Goal: Information Seeking & Learning: Compare options

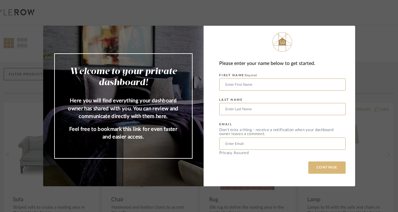
click at [334, 166] on button "CONTINUE" at bounding box center [326, 167] width 37 height 12
click at [261, 82] on input "text" at bounding box center [282, 84] width 126 height 12
type input "Gaberiela"
type input "[PERSON_NAME]"
type input "[EMAIL_ADDRESS][DOMAIN_NAME]"
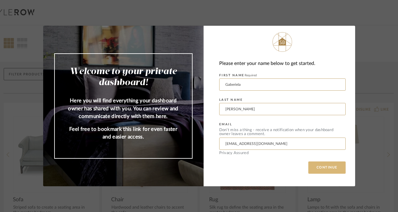
click at [311, 171] on button "CONTINUE" at bounding box center [326, 167] width 37 height 12
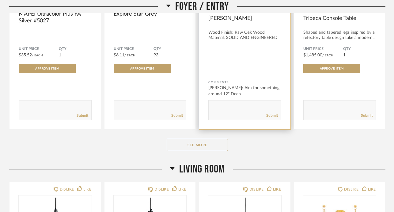
scroll to position [211, 0]
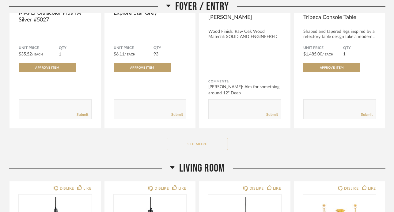
click at [215, 138] on button "See More" at bounding box center [197, 144] width 61 height 12
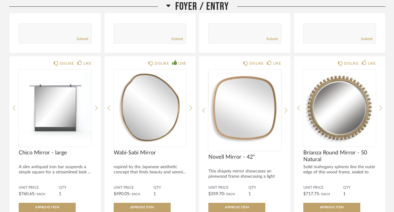
scroll to position [933, 0]
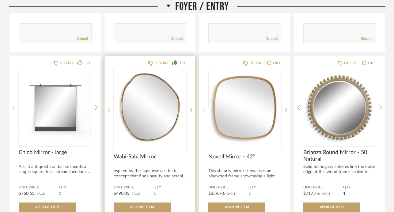
click at [147, 110] on img "0" at bounding box center [150, 107] width 73 height 77
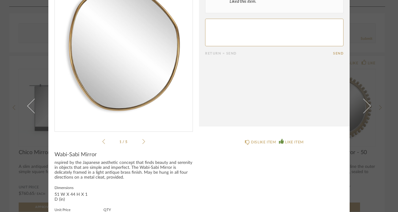
scroll to position [0, 0]
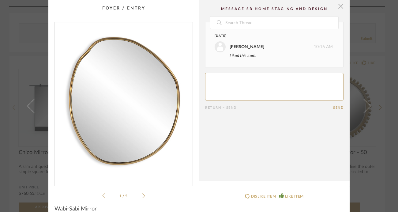
click at [338, 9] on span "button" at bounding box center [341, 6] width 12 height 12
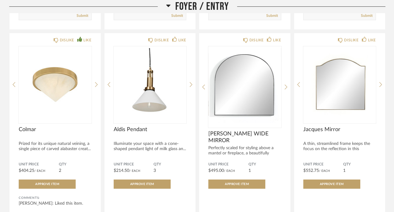
scroll to position [740, 0]
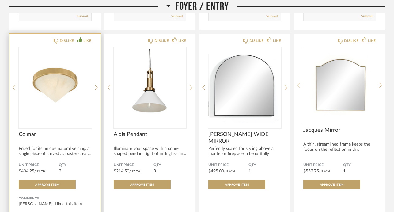
click at [58, 84] on img "0" at bounding box center [55, 85] width 73 height 77
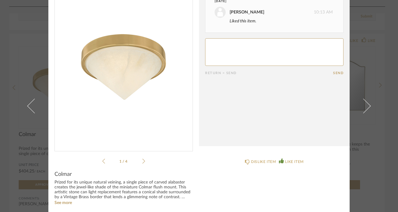
scroll to position [35, 0]
click at [142, 161] on icon at bounding box center [143, 161] width 3 height 6
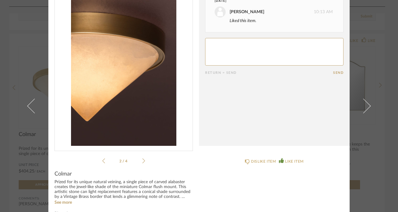
click at [142, 161] on icon at bounding box center [143, 161] width 3 height 6
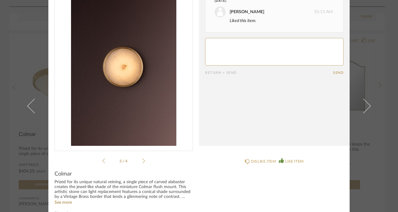
click at [142, 161] on icon at bounding box center [143, 161] width 3 height 6
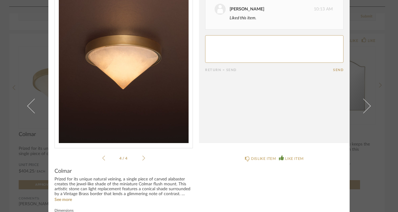
scroll to position [36, 0]
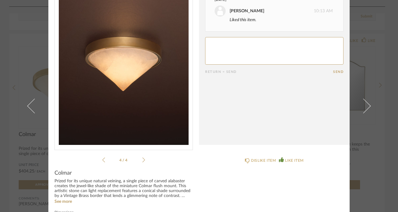
click at [249, 59] on textarea at bounding box center [274, 51] width 138 height 28
click at [206, 44] on textarea at bounding box center [274, 51] width 138 height 28
type textarea "like these but they may be too small 6inx3in"
click at [333, 71] on button "Send" at bounding box center [338, 72] width 10 height 4
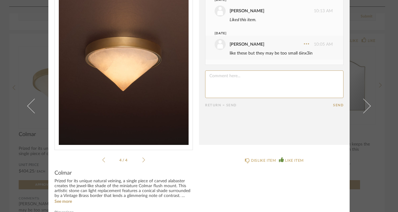
scroll to position [0, 0]
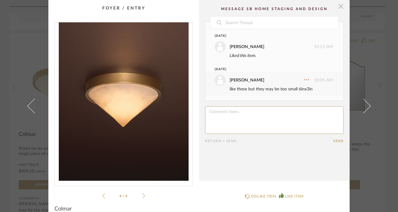
click at [338, 10] on span "button" at bounding box center [341, 6] width 12 height 12
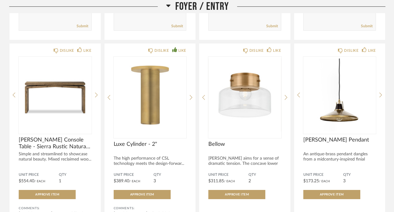
scroll to position [517, 0]
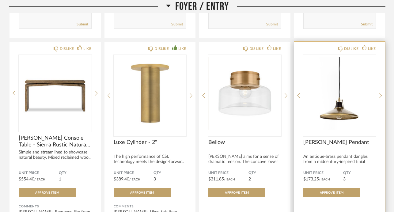
click at [345, 101] on img "0" at bounding box center [339, 93] width 73 height 77
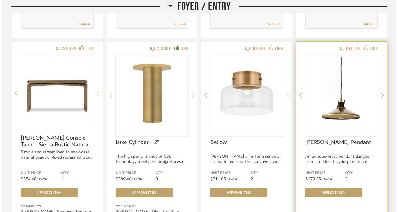
scroll to position [0, 0]
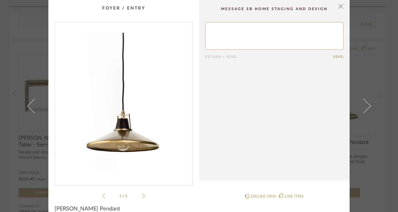
click at [142, 195] on icon at bounding box center [143, 195] width 3 height 5
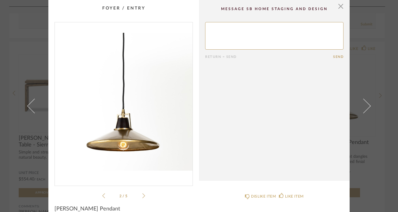
click at [142, 195] on icon at bounding box center [143, 195] width 3 height 5
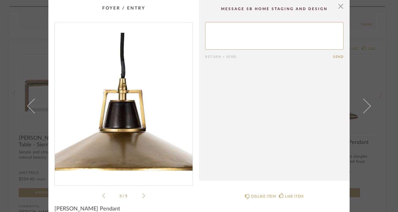
click at [142, 197] on icon at bounding box center [143, 196] width 3 height 6
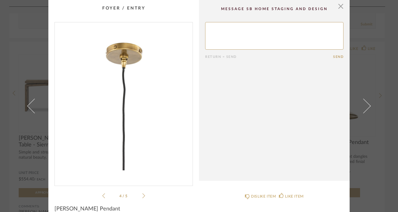
click at [142, 197] on icon at bounding box center [143, 196] width 3 height 6
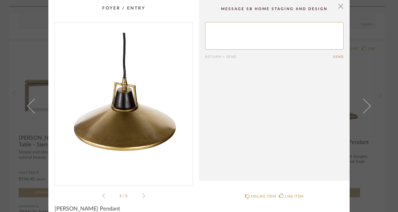
click at [142, 196] on icon at bounding box center [143, 196] width 3 height 6
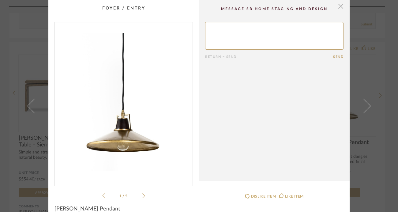
click at [339, 8] on span "button" at bounding box center [341, 6] width 12 height 12
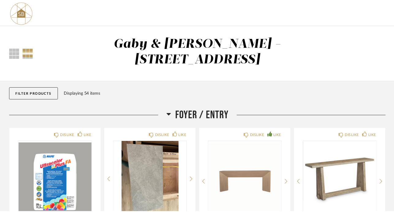
scroll to position [517, 0]
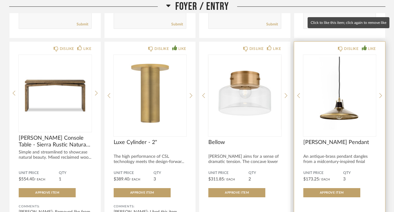
click at [369, 46] on div "LIKE" at bounding box center [372, 49] width 8 height 6
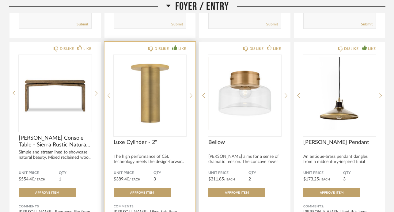
click at [148, 81] on img "0" at bounding box center [150, 93] width 73 height 77
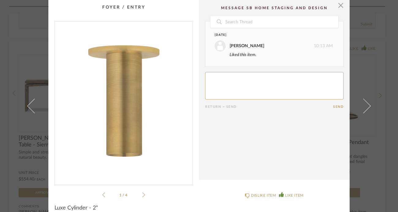
scroll to position [0, 0]
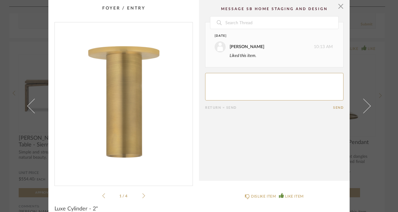
click at [142, 195] on icon at bounding box center [143, 195] width 3 height 5
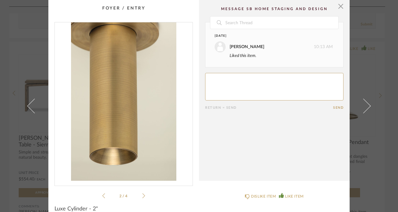
click at [142, 195] on icon at bounding box center [143, 195] width 3 height 5
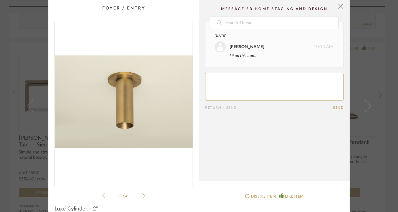
click at [142, 195] on icon at bounding box center [143, 195] width 3 height 5
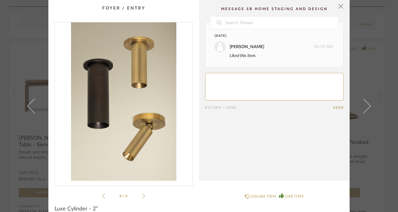
click at [142, 195] on icon at bounding box center [143, 195] width 3 height 5
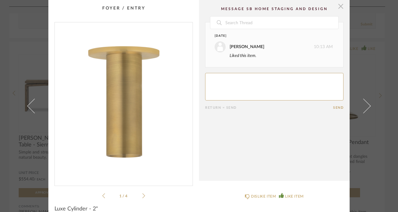
click at [339, 7] on span "button" at bounding box center [341, 6] width 12 height 12
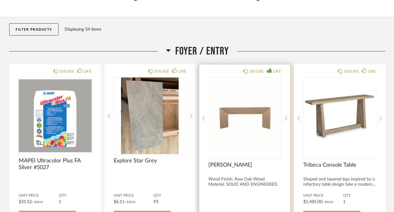
scroll to position [63, 0]
click at [243, 95] on img "0" at bounding box center [244, 116] width 73 height 77
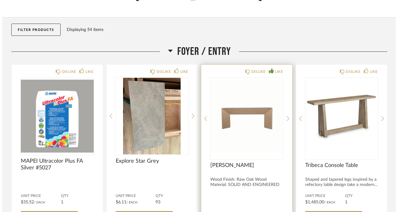
scroll to position [0, 0]
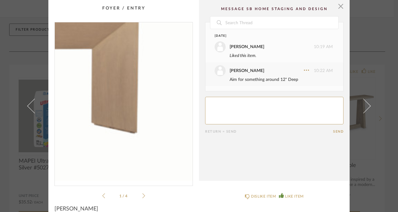
click at [165, 116] on img "0" at bounding box center [124, 101] width 138 height 158
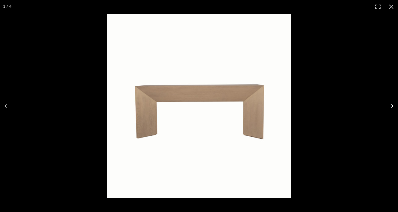
click at [392, 107] on button at bounding box center [386, 106] width 21 height 31
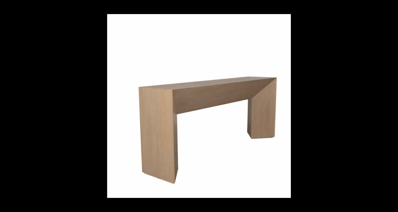
click at [392, 107] on button at bounding box center [386, 106] width 21 height 31
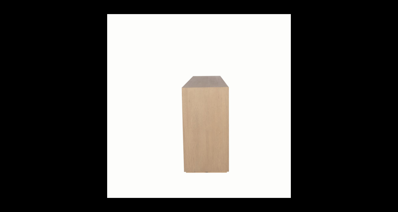
click at [392, 107] on button at bounding box center [386, 106] width 21 height 31
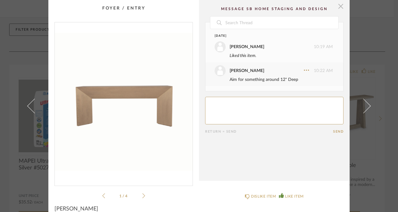
click at [339, 8] on span "button" at bounding box center [341, 6] width 12 height 12
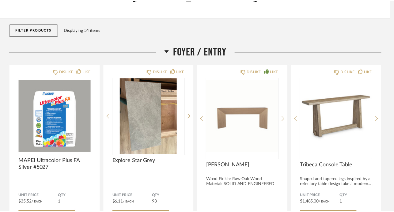
scroll to position [63, 0]
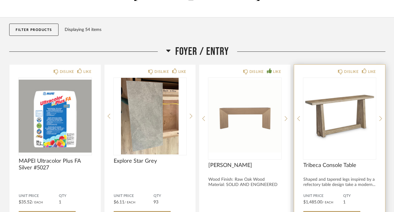
click at [341, 102] on img "0" at bounding box center [339, 116] width 73 height 77
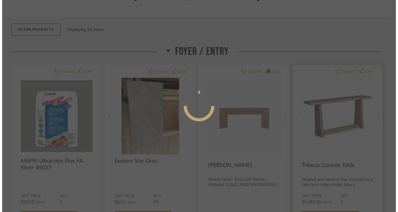
scroll to position [0, 0]
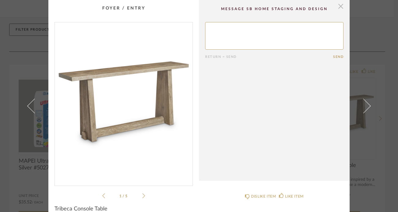
click at [339, 6] on span "button" at bounding box center [341, 6] width 12 height 12
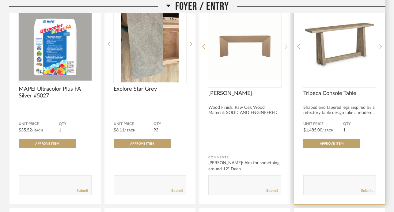
scroll to position [132, 0]
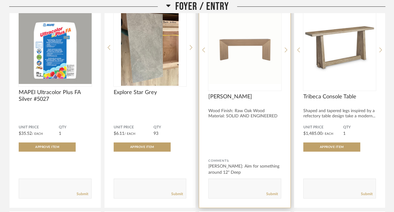
click at [236, 58] on img "0" at bounding box center [244, 47] width 73 height 77
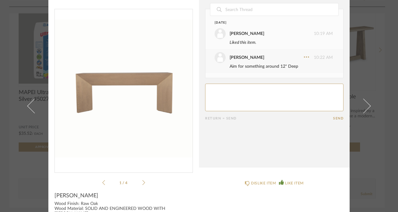
scroll to position [0, 0]
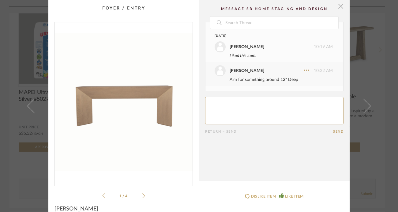
click at [338, 7] on span "button" at bounding box center [341, 6] width 12 height 12
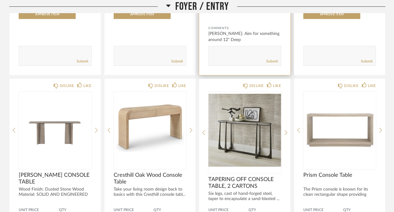
scroll to position [265, 0]
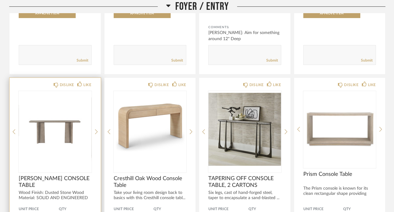
click at [58, 130] on img "0" at bounding box center [55, 129] width 73 height 77
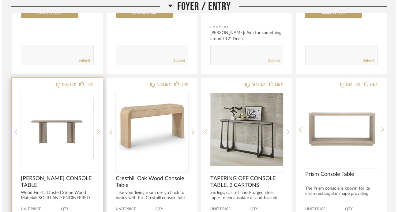
scroll to position [0, 0]
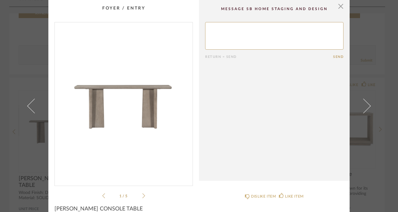
click at [142, 193] on icon at bounding box center [143, 196] width 3 height 6
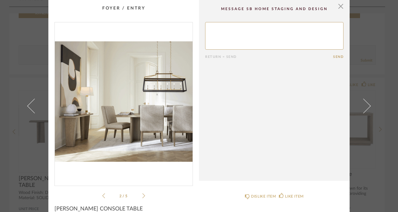
click at [142, 193] on icon at bounding box center [143, 196] width 3 height 6
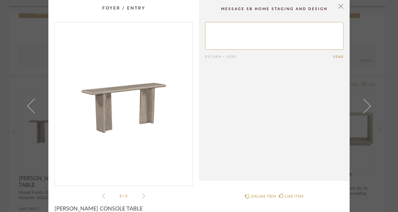
click at [142, 193] on icon at bounding box center [143, 196] width 3 height 6
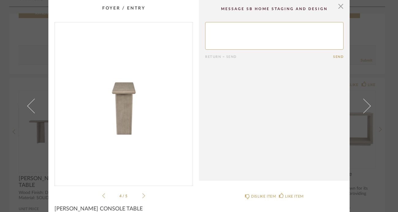
click at [142, 193] on icon at bounding box center [143, 196] width 3 height 6
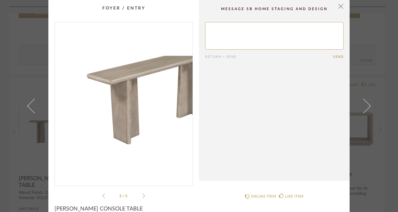
click at [142, 195] on icon at bounding box center [143, 196] width 3 height 6
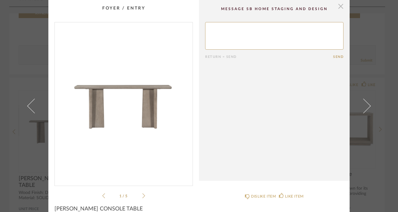
click at [339, 9] on span "button" at bounding box center [341, 6] width 12 height 12
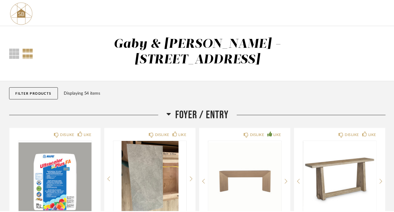
scroll to position [265, 0]
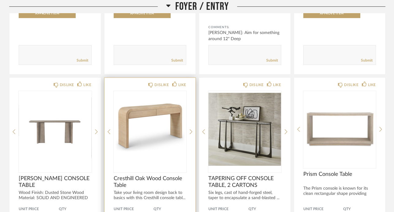
click at [139, 131] on img "0" at bounding box center [150, 129] width 73 height 77
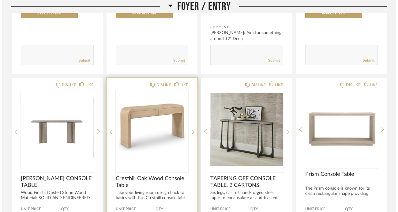
scroll to position [0, 0]
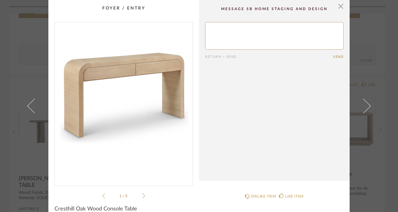
click at [82, 120] on img "0" at bounding box center [124, 101] width 138 height 158
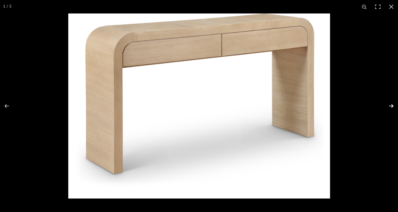
click at [392, 106] on button at bounding box center [386, 106] width 21 height 31
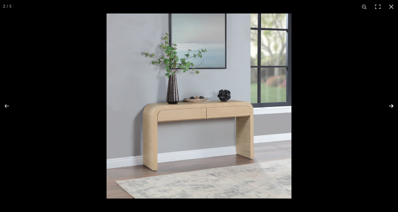
click at [391, 107] on button at bounding box center [386, 106] width 21 height 31
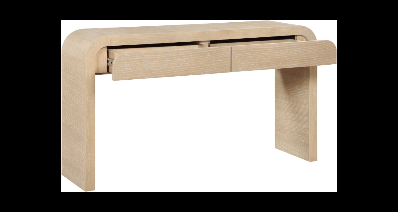
click at [391, 107] on button at bounding box center [386, 106] width 21 height 31
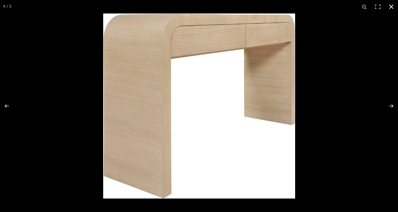
click at [389, 7] on button at bounding box center [390, 6] width 13 height 13
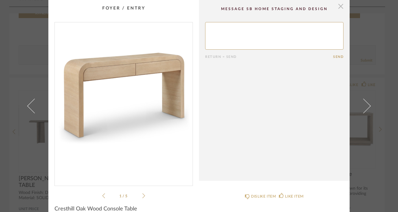
click at [340, 6] on span "button" at bounding box center [341, 6] width 12 height 12
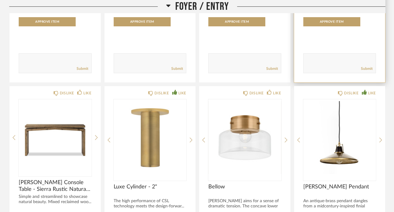
scroll to position [475, 0]
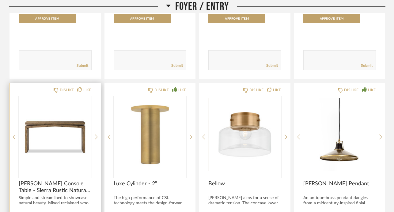
click at [62, 130] on img "0" at bounding box center [55, 134] width 73 height 77
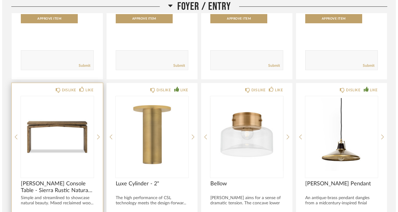
scroll to position [0, 0]
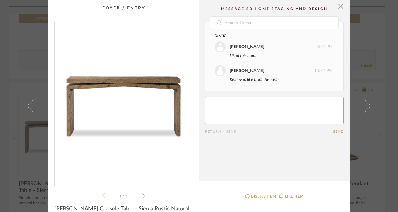
click at [93, 102] on img "0" at bounding box center [124, 101] width 138 height 158
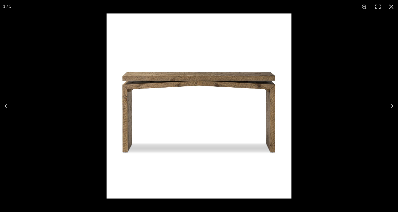
click at [143, 93] on img at bounding box center [199, 105] width 185 height 185
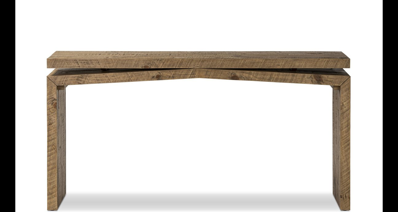
click at [143, 93] on img at bounding box center [198, 118] width 367 height 367
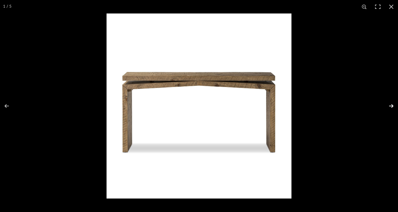
click at [390, 106] on button at bounding box center [386, 106] width 21 height 31
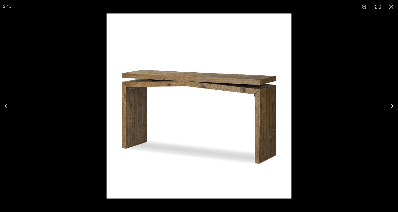
click at [390, 106] on button at bounding box center [386, 106] width 21 height 31
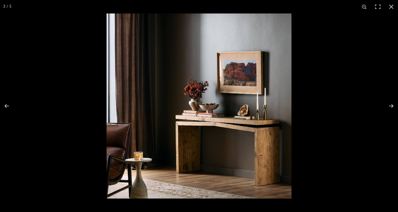
click at [267, 150] on img at bounding box center [199, 105] width 185 height 185
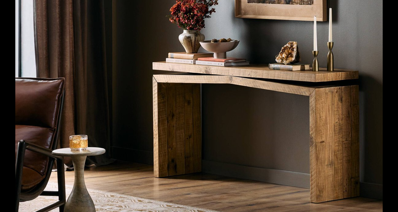
click at [267, 150] on img at bounding box center [198, 43] width 367 height 367
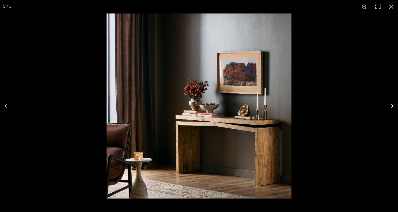
click at [388, 106] on button at bounding box center [386, 106] width 21 height 31
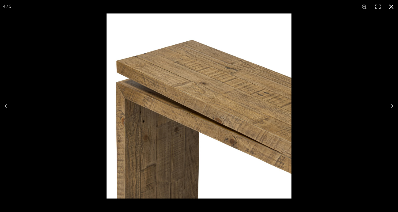
click at [391, 5] on button at bounding box center [390, 6] width 13 height 13
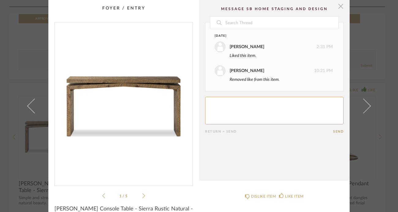
click at [339, 8] on span "button" at bounding box center [341, 6] width 12 height 12
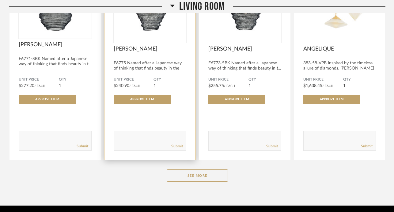
scroll to position [1313, 0]
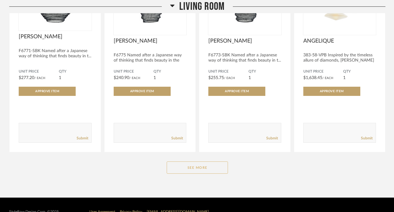
click at [203, 161] on button "See More" at bounding box center [197, 167] width 61 height 12
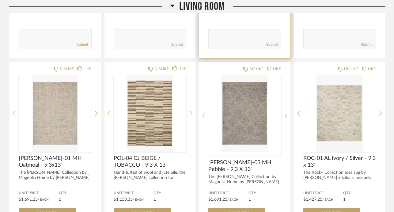
scroll to position [1407, 0]
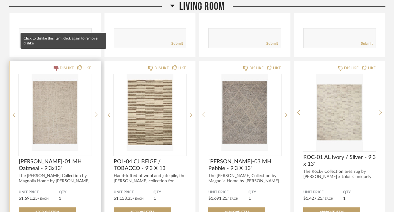
click at [65, 65] on div "DISLIKE" at bounding box center [67, 68] width 14 height 6
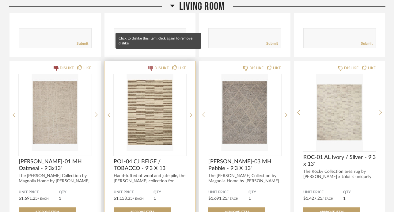
click at [159, 65] on div "DISLIKE" at bounding box center [161, 68] width 14 height 6
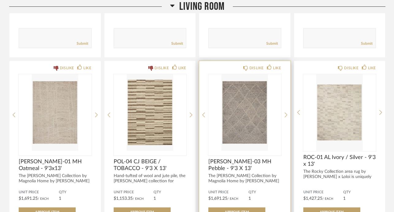
click at [247, 95] on img "0" at bounding box center [244, 112] width 73 height 77
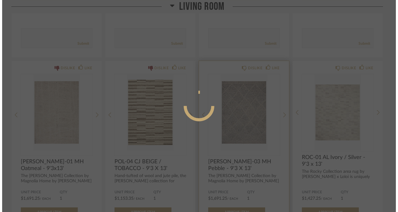
scroll to position [0, 0]
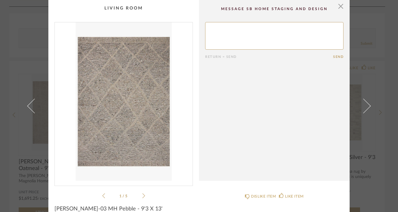
click at [142, 197] on icon at bounding box center [143, 196] width 3 height 6
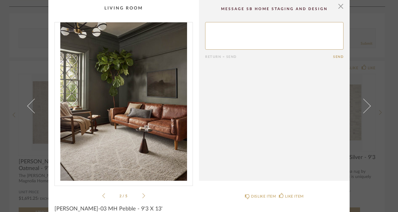
click at [142, 197] on icon at bounding box center [143, 196] width 3 height 6
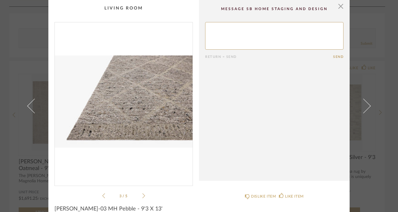
click at [142, 196] on icon at bounding box center [143, 196] width 3 height 6
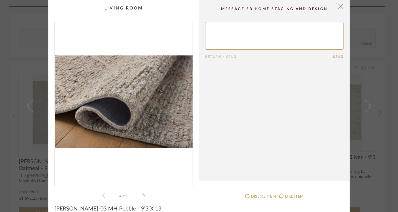
click at [142, 196] on icon at bounding box center [143, 196] width 3 height 6
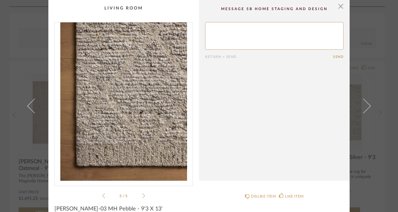
click at [142, 196] on icon at bounding box center [143, 196] width 3 height 6
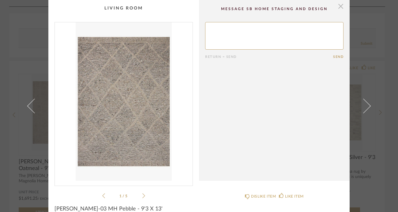
click at [338, 7] on span "button" at bounding box center [341, 6] width 12 height 12
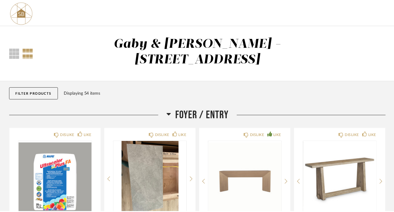
scroll to position [1407, 0]
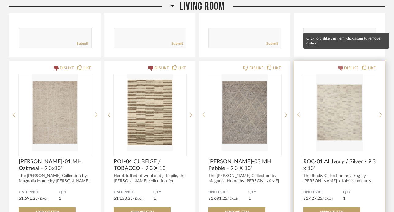
click at [350, 65] on div "DISLIKE" at bounding box center [351, 68] width 14 height 6
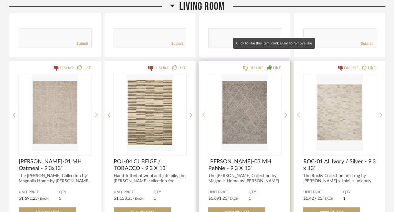
click at [276, 65] on div "LIKE" at bounding box center [277, 68] width 8 height 6
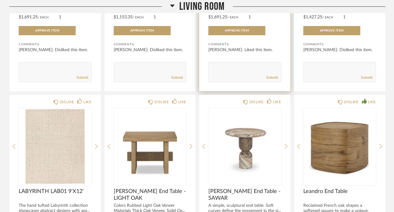
scroll to position [1591, 0]
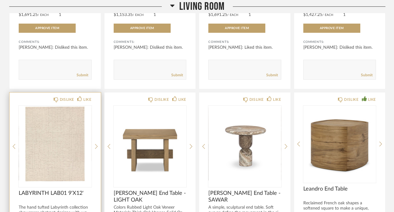
click at [60, 144] on img "0" at bounding box center [55, 144] width 73 height 77
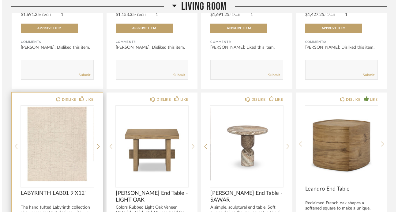
scroll to position [0, 0]
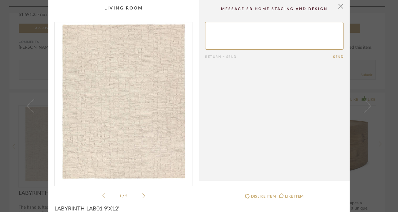
click at [125, 125] on img "0" at bounding box center [124, 101] width 138 height 158
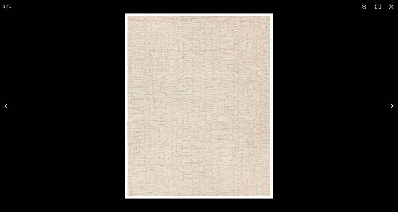
click at [394, 106] on button at bounding box center [386, 106] width 21 height 31
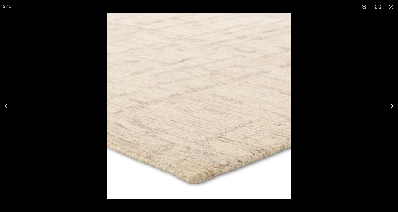
click at [394, 106] on button at bounding box center [386, 106] width 21 height 31
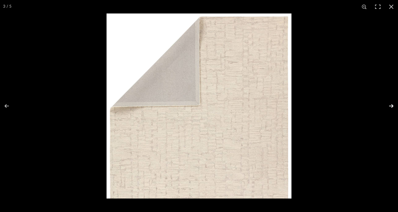
click at [394, 106] on button at bounding box center [386, 106] width 21 height 31
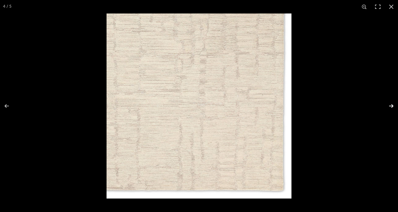
click at [394, 106] on button at bounding box center [386, 106] width 21 height 31
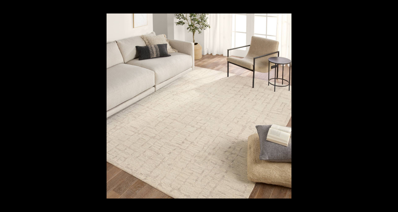
click at [391, 7] on button at bounding box center [390, 6] width 13 height 13
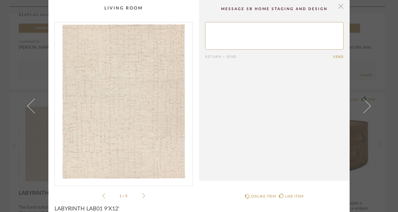
click at [340, 7] on span "button" at bounding box center [341, 6] width 12 height 12
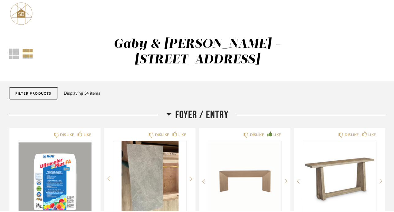
scroll to position [1591, 0]
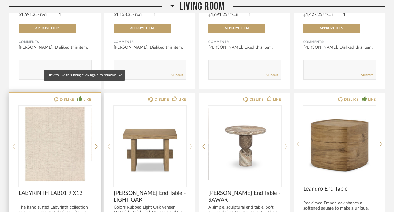
click at [83, 96] on div "LIKE" at bounding box center [87, 99] width 8 height 6
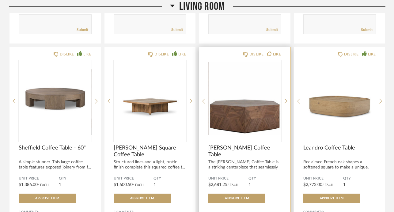
scroll to position [2067, 0]
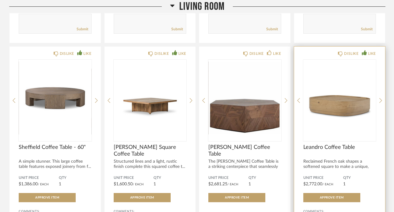
click at [337, 107] on img "0" at bounding box center [339, 98] width 73 height 77
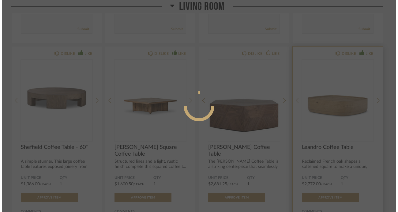
scroll to position [0, 0]
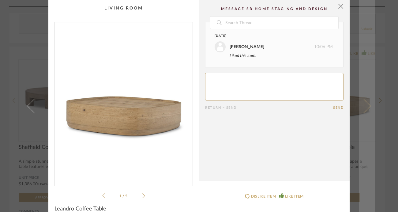
click at [365, 107] on span at bounding box center [363, 106] width 15 height 15
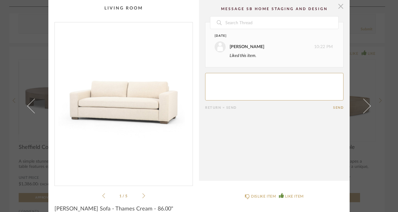
click at [339, 5] on span "button" at bounding box center [341, 6] width 12 height 12
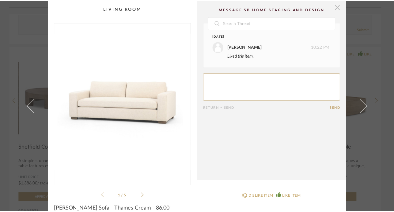
scroll to position [2067, 0]
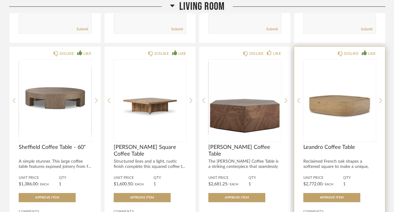
click at [348, 116] on img "0" at bounding box center [339, 98] width 73 height 77
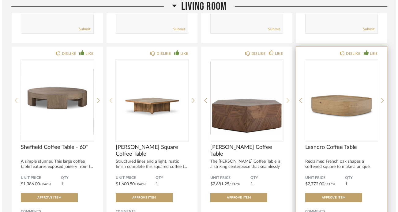
scroll to position [0, 0]
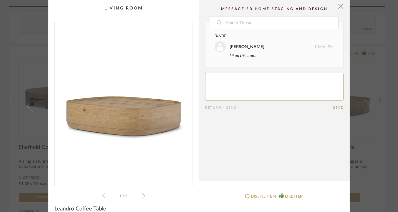
click at [142, 196] on icon at bounding box center [143, 196] width 3 height 6
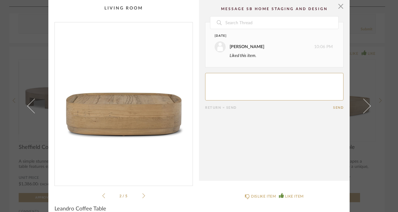
click at [142, 196] on icon at bounding box center [143, 196] width 3 height 6
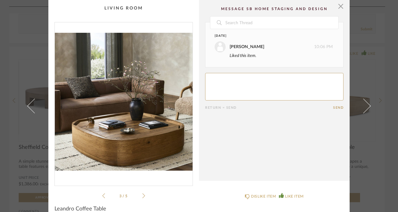
click at [102, 196] on icon at bounding box center [103, 196] width 3 height 6
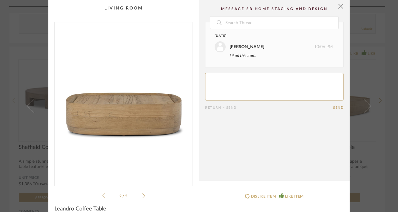
click at [142, 194] on icon at bounding box center [143, 196] width 3 height 6
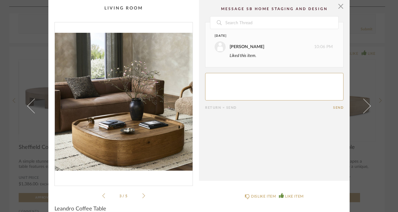
click at [102, 195] on icon at bounding box center [103, 195] width 3 height 5
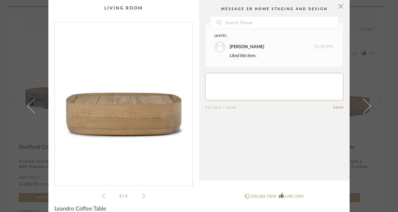
click at [142, 195] on icon at bounding box center [143, 196] width 3 height 6
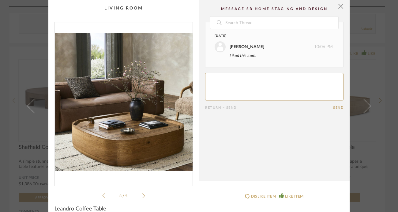
click at [142, 195] on icon at bounding box center [143, 196] width 3 height 6
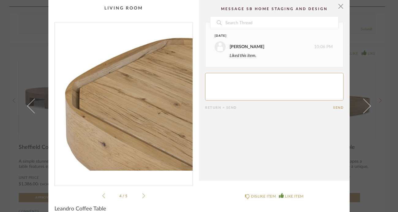
click at [143, 197] on icon at bounding box center [143, 196] width 3 height 6
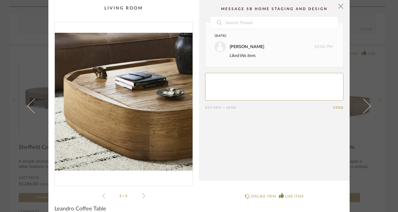
click at [227, 78] on textarea at bounding box center [274, 87] width 138 height 28
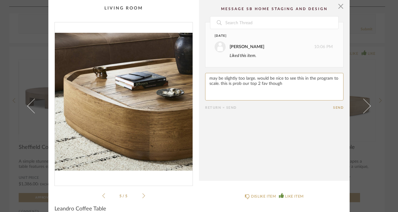
type textarea "may be slightly too large. would be nice to see this in the program to scale. t…"
click at [335, 107] on button "Send" at bounding box center [338, 108] width 10 height 4
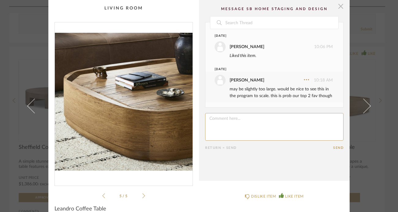
click at [339, 7] on span "button" at bounding box center [341, 6] width 12 height 12
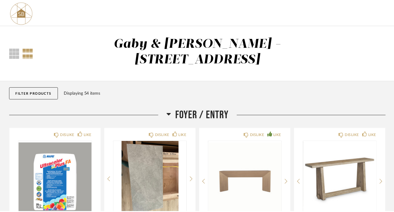
scroll to position [2067, 0]
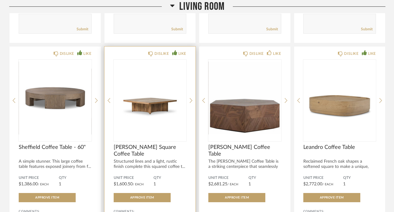
click at [138, 95] on img "0" at bounding box center [150, 98] width 73 height 77
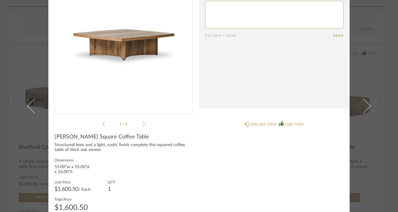
scroll to position [67, 0]
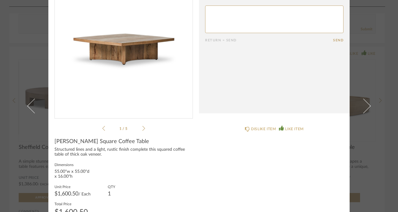
click at [130, 51] on img "0" at bounding box center [124, 34] width 138 height 158
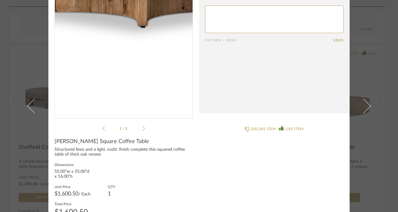
click at [115, 67] on img "0" at bounding box center [124, 34] width 138 height 158
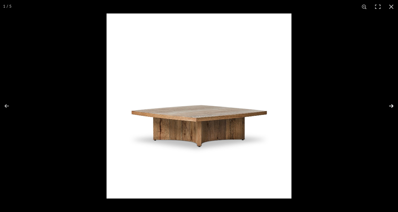
click at [390, 104] on button at bounding box center [386, 106] width 21 height 31
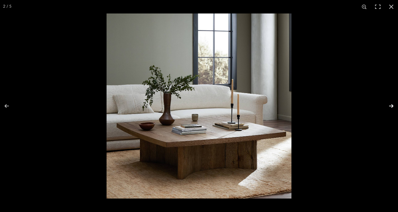
click at [391, 106] on button at bounding box center [386, 106] width 21 height 31
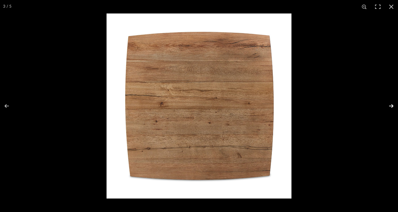
click at [391, 106] on button at bounding box center [386, 106] width 21 height 31
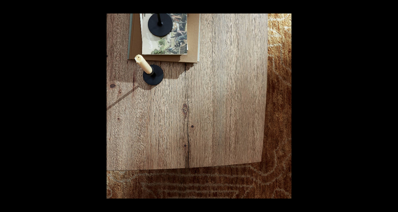
click at [391, 106] on button at bounding box center [386, 106] width 21 height 31
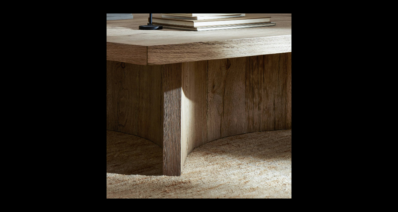
click at [391, 106] on button at bounding box center [386, 106] width 21 height 31
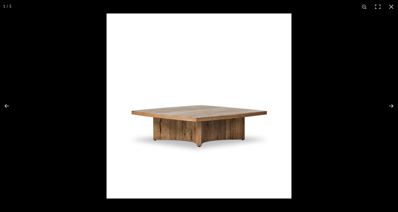
click at [181, 117] on img at bounding box center [199, 105] width 185 height 185
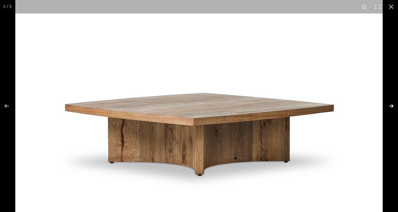
click at [391, 108] on button at bounding box center [386, 106] width 21 height 31
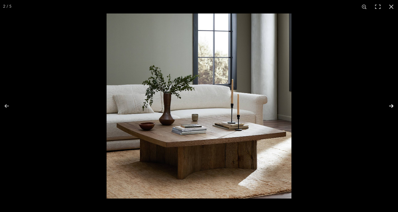
click at [391, 108] on button at bounding box center [386, 106] width 21 height 31
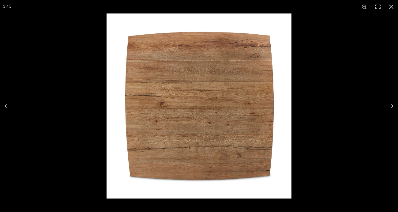
click at [197, 136] on img at bounding box center [199, 105] width 185 height 185
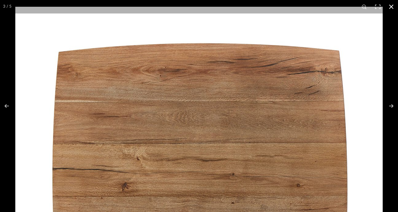
click at [393, 7] on button at bounding box center [390, 6] width 13 height 13
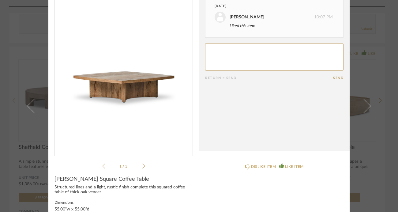
scroll to position [0, 0]
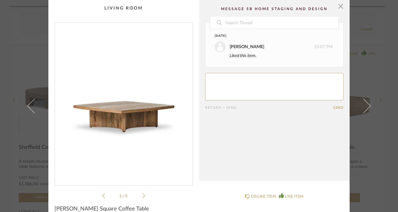
click at [230, 82] on textarea at bounding box center [274, 87] width 138 height 28
type textarea "top 2 fav."
click at [335, 107] on button "Send" at bounding box center [338, 108] width 10 height 4
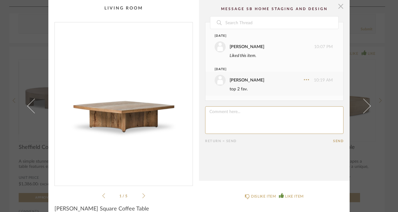
click at [339, 9] on span "button" at bounding box center [341, 6] width 12 height 12
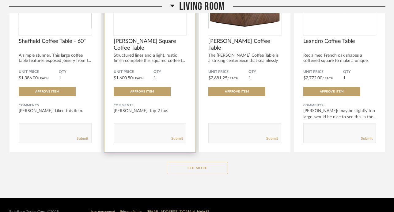
scroll to position [2175, 0]
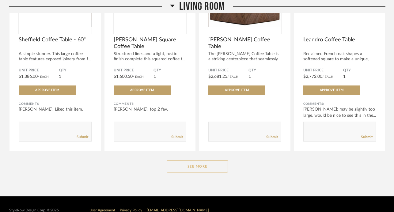
click at [193, 160] on button "See More" at bounding box center [197, 166] width 61 height 12
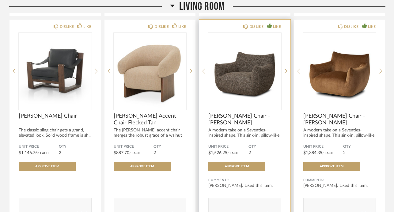
scroll to position [2521, 0]
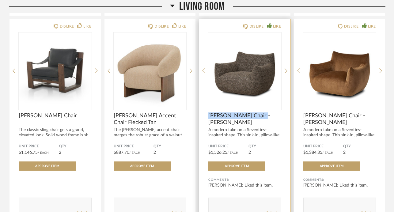
drag, startPoint x: 207, startPoint y: 103, endPoint x: 258, endPoint y: 105, distance: 50.5
click at [258, 105] on div "DISLIKE LIKE [PERSON_NAME] Chair - [PERSON_NAME] A modern take on a Seventies-i…" at bounding box center [244, 122] width 91 height 207
copy span "[PERSON_NAME] Chair"
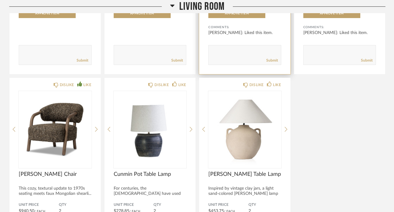
scroll to position [2684, 0]
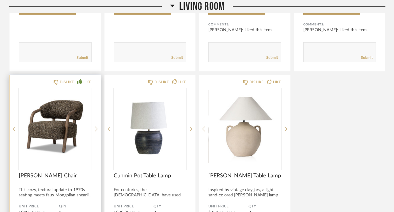
click at [50, 130] on img "0" at bounding box center [55, 126] width 73 height 77
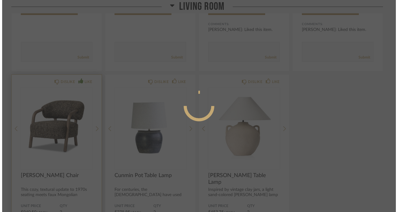
scroll to position [0, 0]
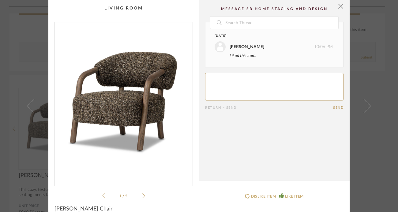
click at [142, 196] on icon at bounding box center [143, 196] width 3 height 6
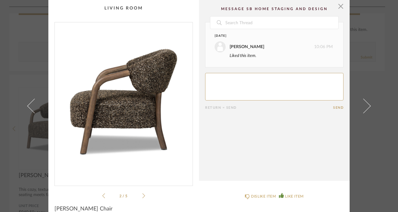
click at [142, 196] on icon at bounding box center [143, 196] width 3 height 6
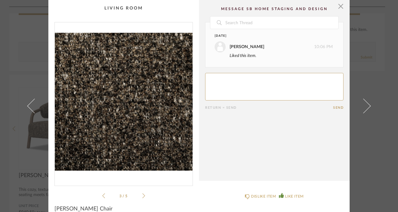
click at [142, 196] on icon at bounding box center [143, 196] width 3 height 6
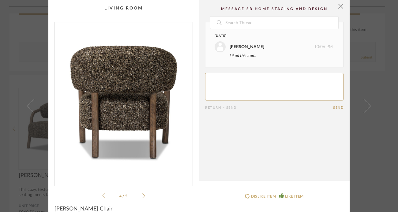
click at [142, 196] on icon at bounding box center [143, 196] width 3 height 6
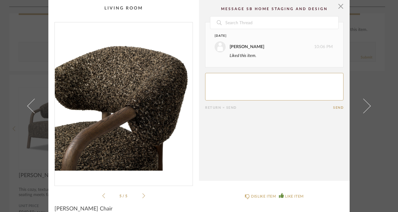
click at [142, 196] on icon at bounding box center [143, 196] width 3 height 6
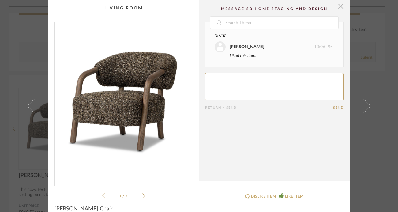
click at [341, 9] on span "button" at bounding box center [341, 6] width 12 height 12
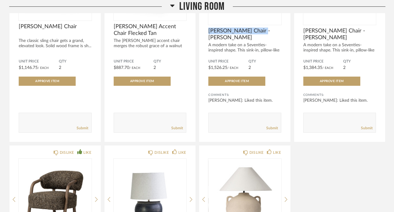
scroll to position [2569, 0]
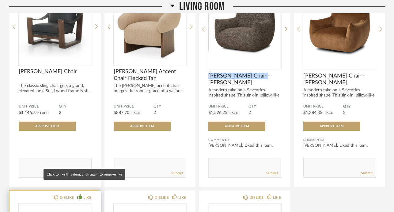
click at [84, 194] on div "LIKE" at bounding box center [87, 197] width 8 height 6
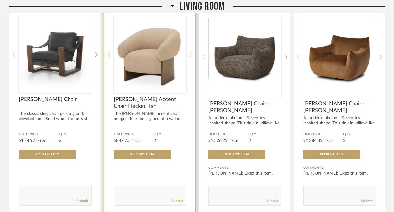
scroll to position [2525, 0]
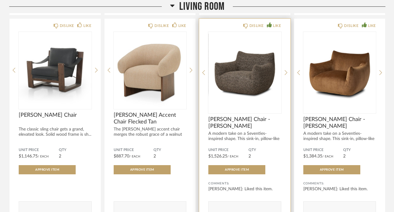
click at [234, 77] on img "0" at bounding box center [244, 70] width 73 height 77
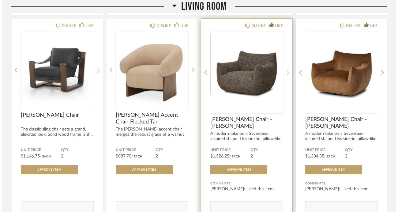
scroll to position [0, 0]
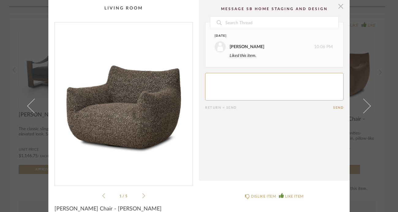
click at [337, 8] on span "button" at bounding box center [341, 6] width 12 height 12
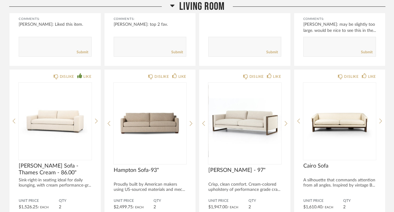
scroll to position [2259, 0]
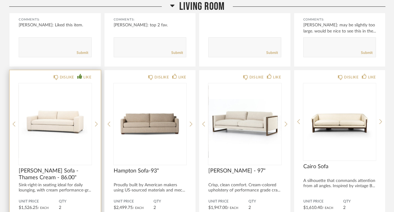
click at [69, 105] on img "0" at bounding box center [55, 121] width 73 height 77
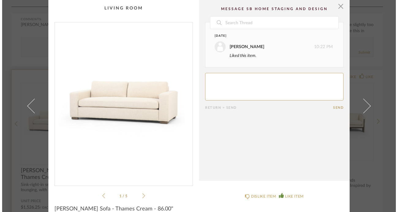
scroll to position [0, 0]
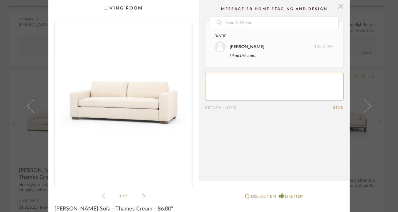
click at [338, 8] on span "button" at bounding box center [341, 6] width 12 height 12
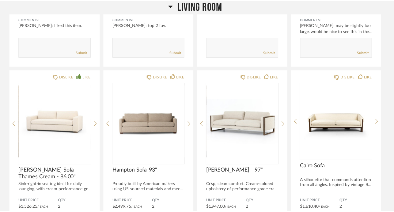
scroll to position [2259, 0]
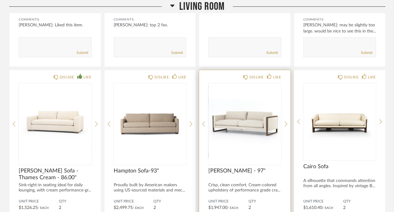
click at [256, 105] on img "0" at bounding box center [244, 121] width 73 height 77
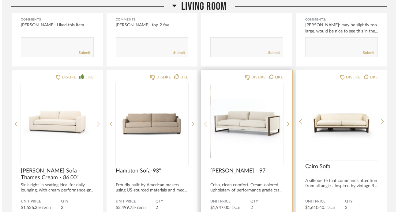
scroll to position [0, 0]
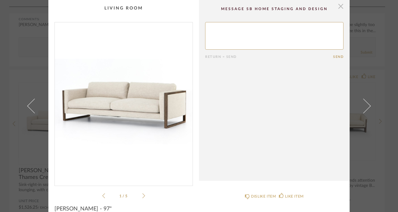
click at [339, 6] on span "button" at bounding box center [341, 6] width 12 height 12
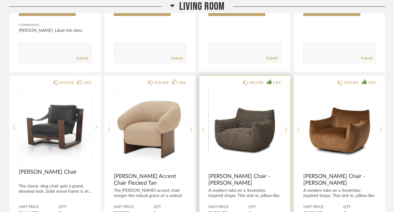
scroll to position [2460, 0]
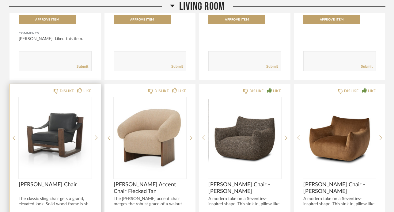
click at [63, 138] on img "0" at bounding box center [55, 135] width 73 height 77
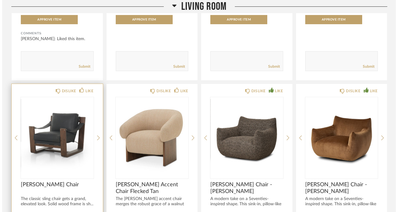
scroll to position [0, 0]
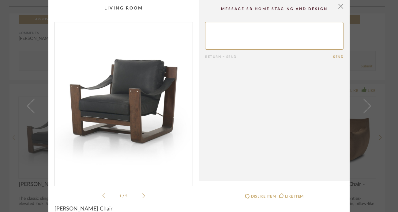
click at [142, 196] on icon at bounding box center [143, 196] width 3 height 6
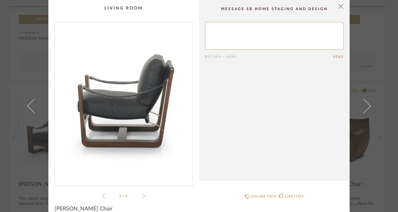
click at [142, 196] on icon at bounding box center [143, 196] width 3 height 6
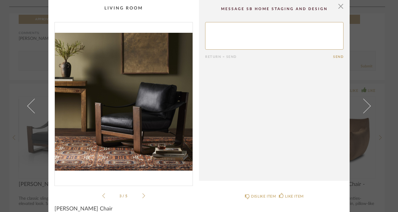
click at [142, 196] on icon at bounding box center [143, 196] width 3 height 6
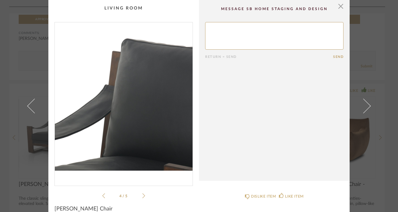
click at [142, 196] on icon at bounding box center [143, 196] width 3 height 6
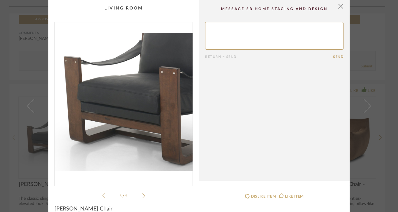
click at [142, 196] on icon at bounding box center [143, 196] width 3 height 6
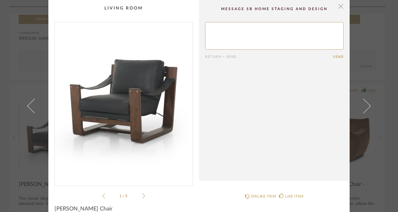
click at [339, 10] on span "button" at bounding box center [341, 6] width 12 height 12
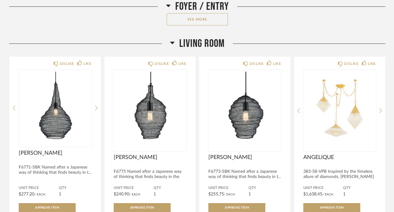
scroll to position [1196, 0]
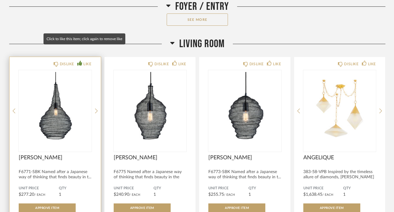
click at [87, 61] on div "LIKE" at bounding box center [87, 64] width 8 height 6
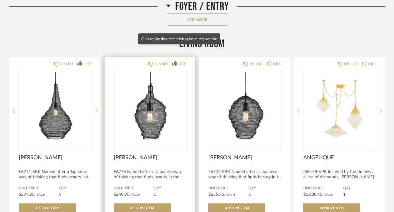
click at [179, 61] on div "LIKE" at bounding box center [182, 64] width 8 height 6
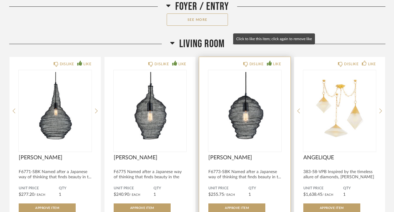
click at [271, 61] on div "LIKE" at bounding box center [274, 64] width 14 height 6
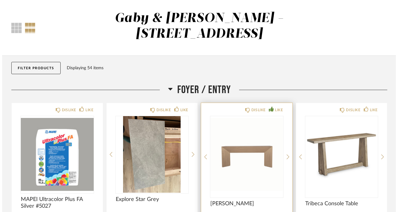
scroll to position [0, 0]
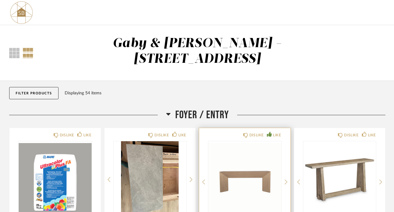
click at [262, 141] on img "0" at bounding box center [244, 179] width 73 height 77
